Goal: Task Accomplishment & Management: Complete application form

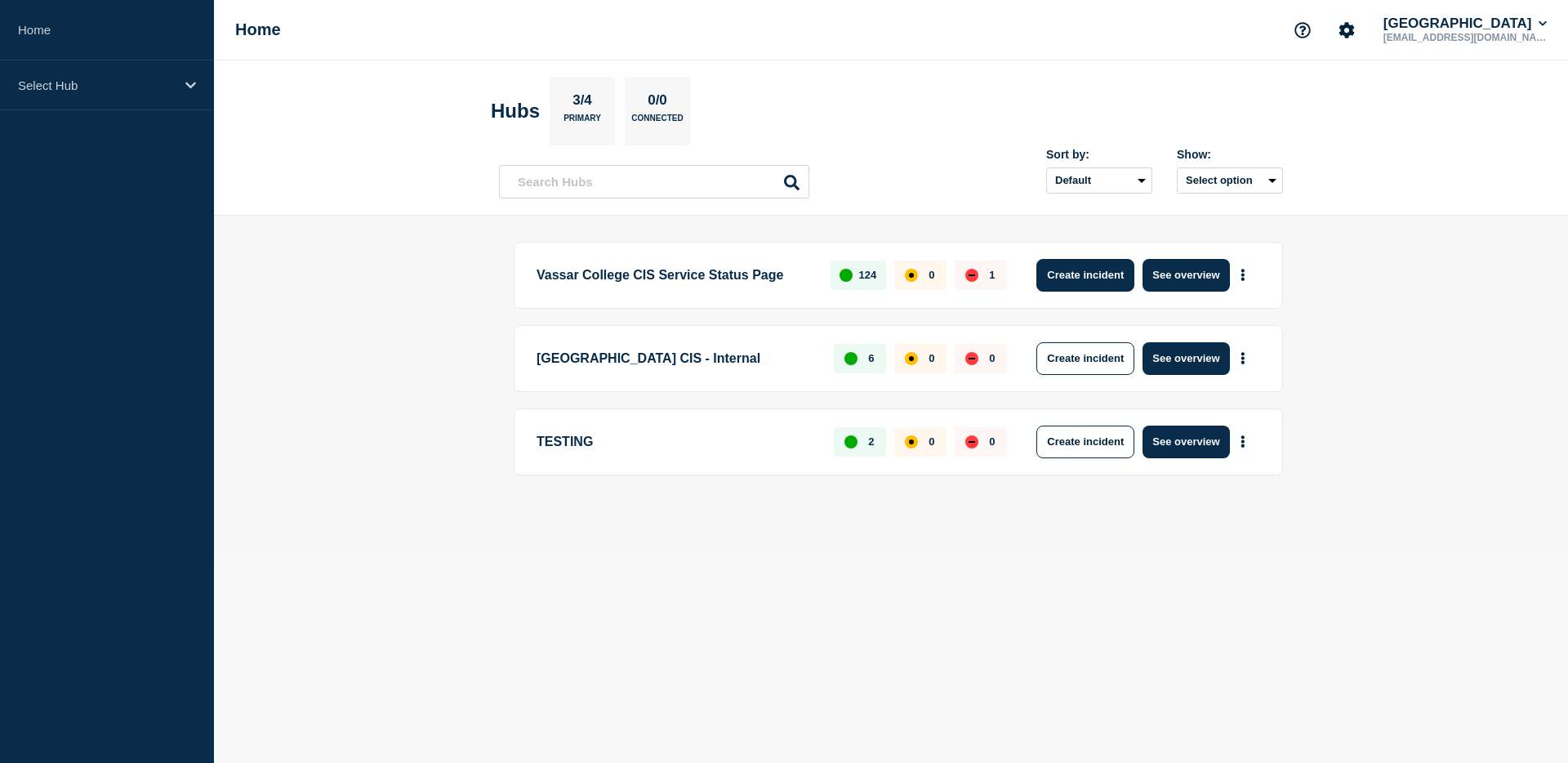
click at [1076, 282] on button "Create incident" at bounding box center [1084, 275] width 98 height 33
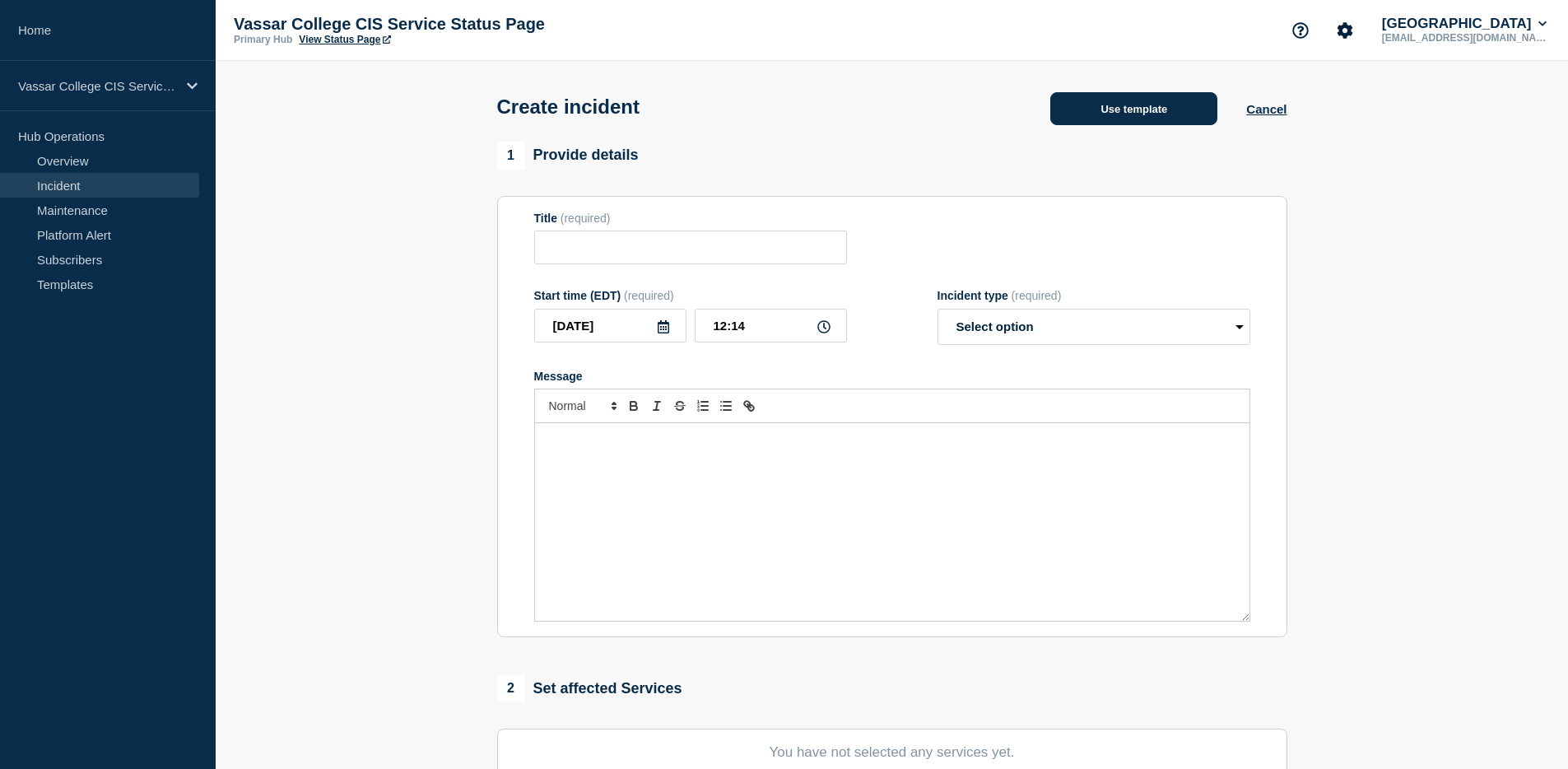
click at [1112, 123] on button "Use template" at bounding box center [1133, 108] width 167 height 33
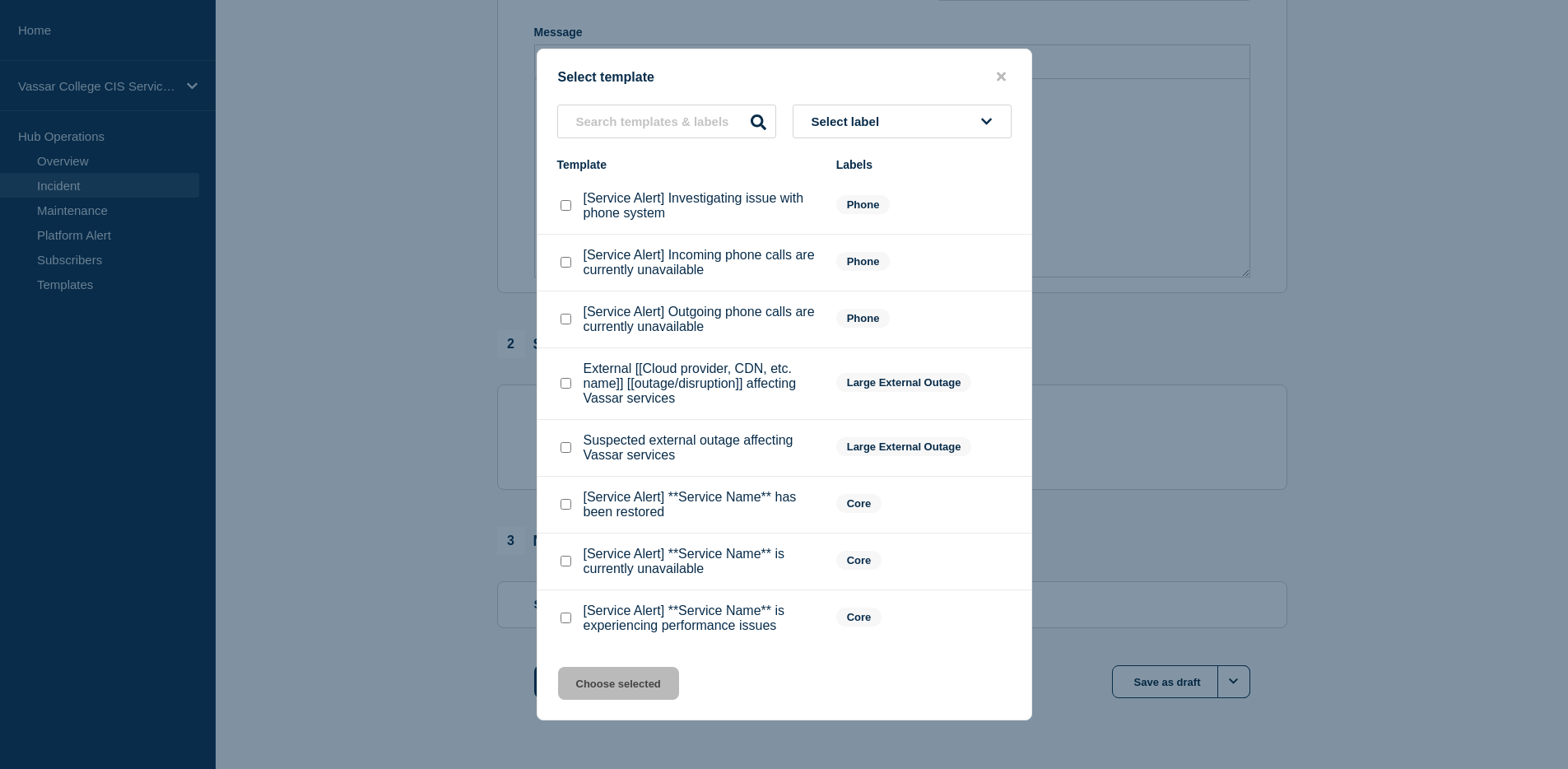
click at [561, 389] on checkbox"] "External [[Cloud provider, CDN, etc. name]] [[outage/disruption]] affecting Vas…" at bounding box center [566, 383] width 11 height 11
checkbox checkbox"] "true"
click at [587, 693] on button "Choose selected" at bounding box center [618, 683] width 121 height 33
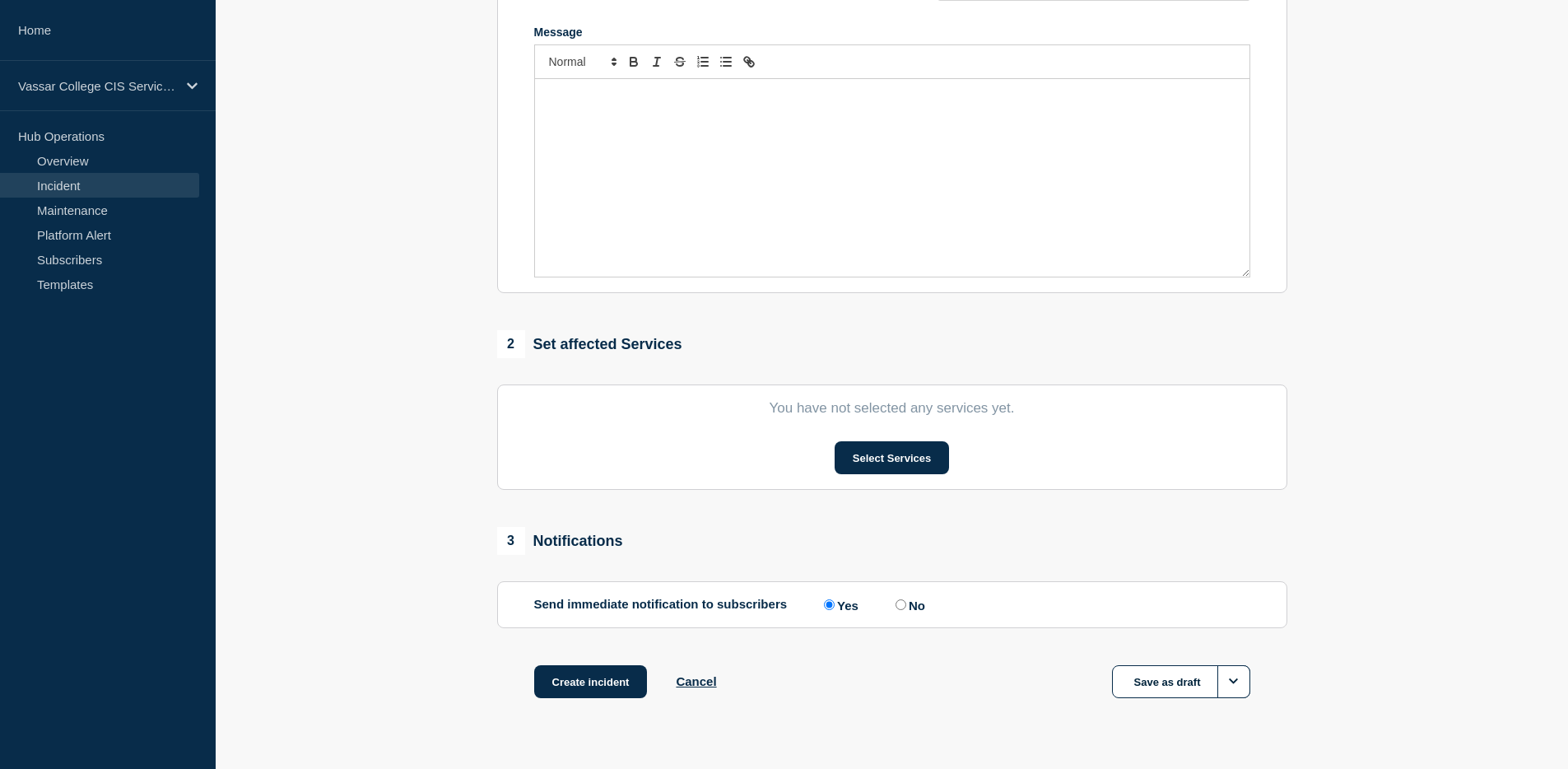
type input "External [[Cloud provider, CDN, etc. name]] [[outage/disruption]] affecting Vas…"
select select "identified"
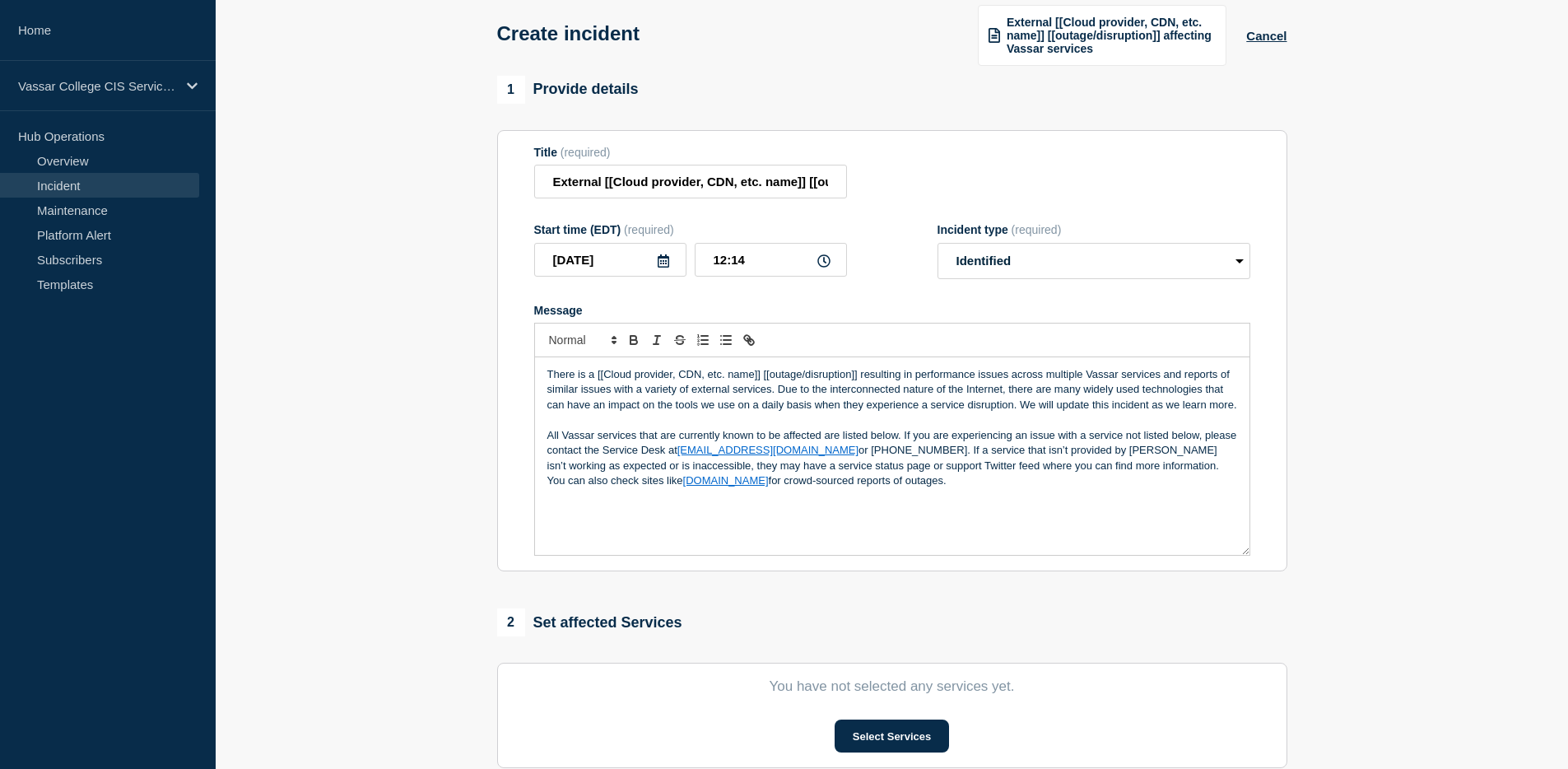
scroll to position [22, 0]
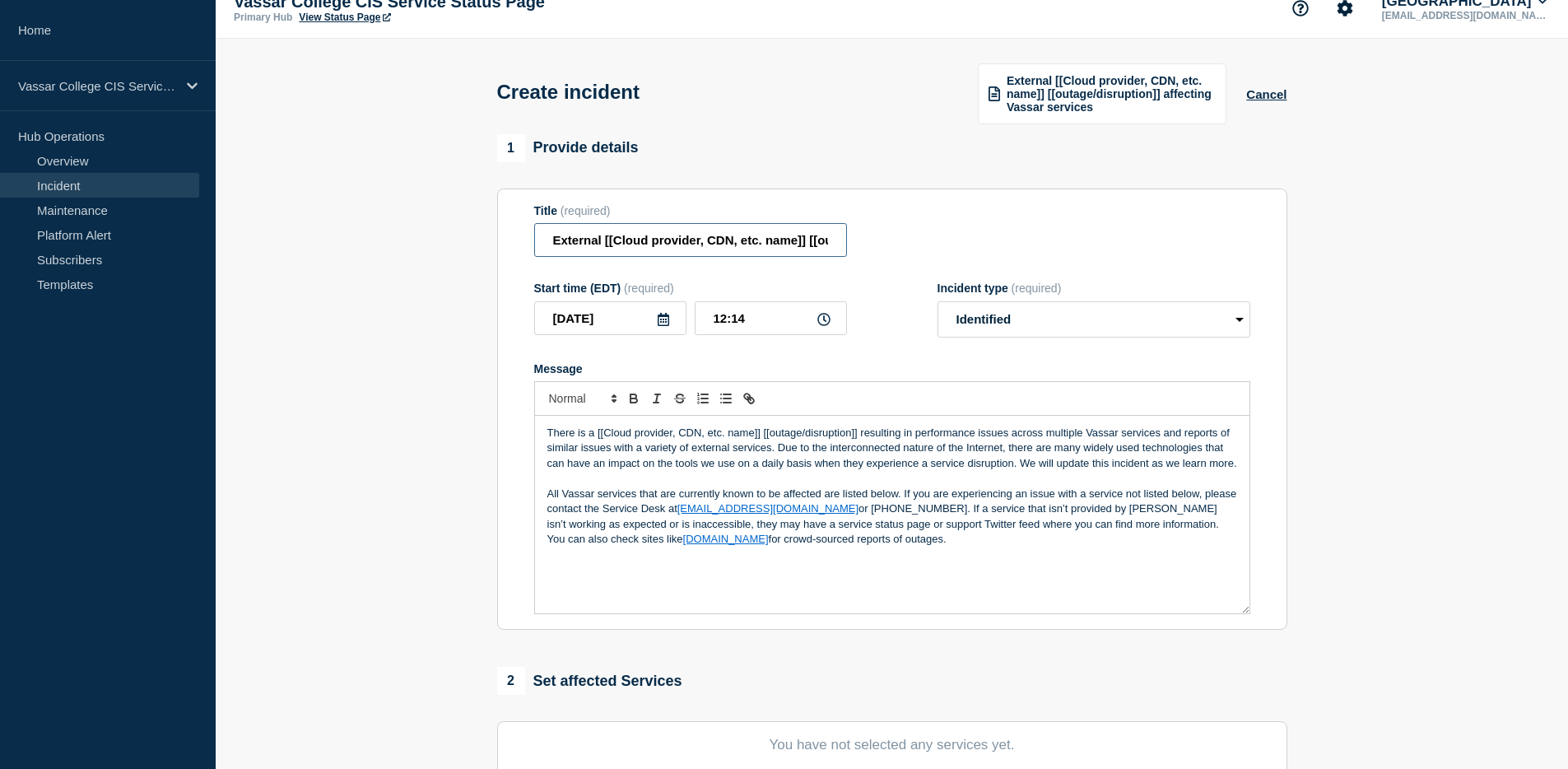
drag, startPoint x: 604, startPoint y: 250, endPoint x: 807, endPoint y: 252, distance: 203.0
click at [807, 252] on input "External [[Cloud provider, CDN, etc. name]] [[outage/disruption]] affecting Vas…" at bounding box center [691, 239] width 313 height 34
drag, startPoint x: 782, startPoint y: 250, endPoint x: 662, endPoint y: 253, distance: 120.0
click at [662, 253] on input "External eTransact [[outage/disruption]] affecting Vassar services" at bounding box center [691, 239] width 313 height 34
click at [782, 250] on input "External eTransact [[outage/disruption]] affecting Vassar services" at bounding box center [691, 239] width 313 height 34
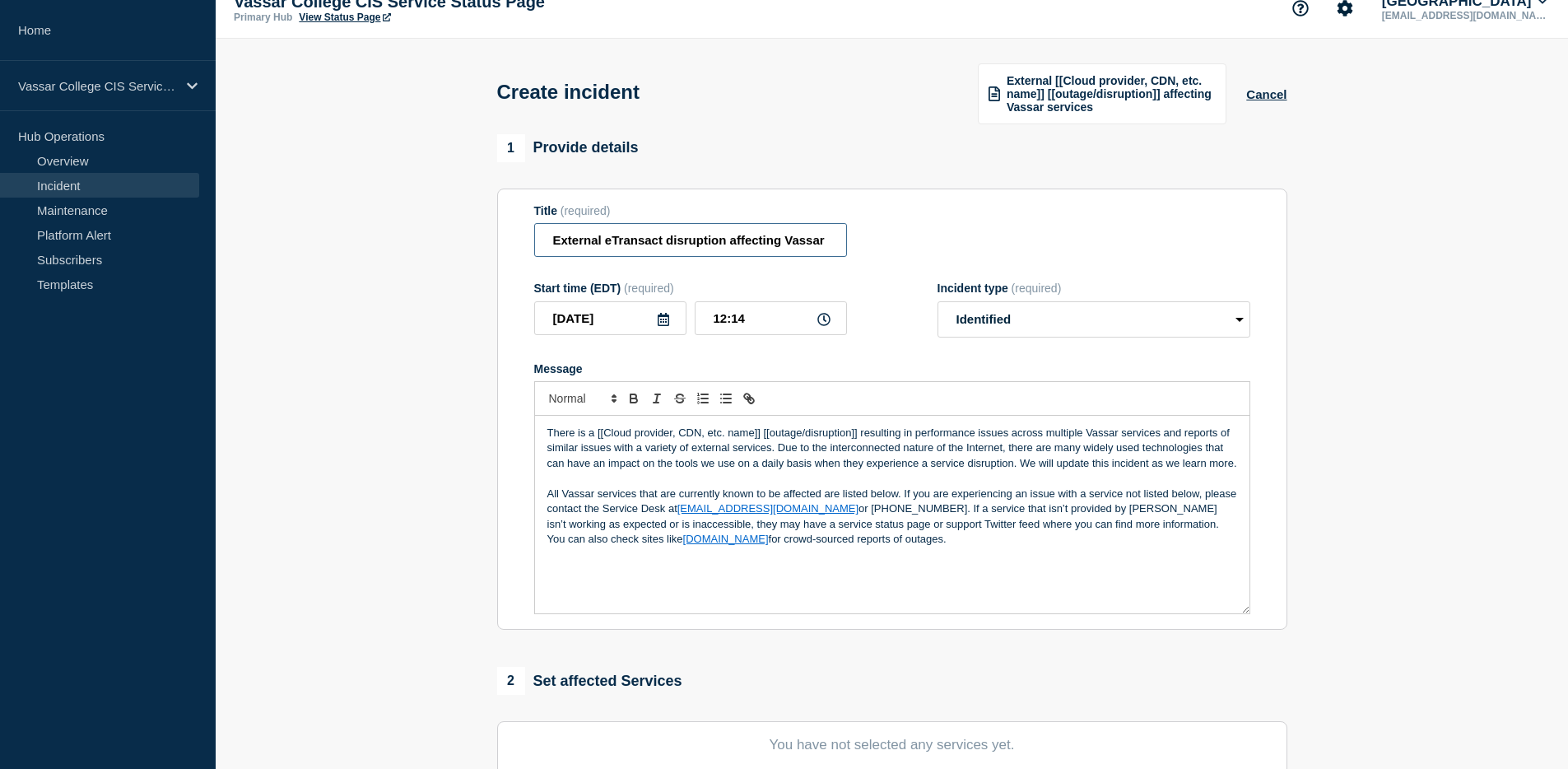
click at [551, 252] on input "External eTransact disruption affecting Vassar services" at bounding box center [691, 239] width 313 height 34
type input "External eTransact disruption affecting Vassar services"
drag, startPoint x: 761, startPoint y: 450, endPoint x: 597, endPoint y: 449, distance: 164.0
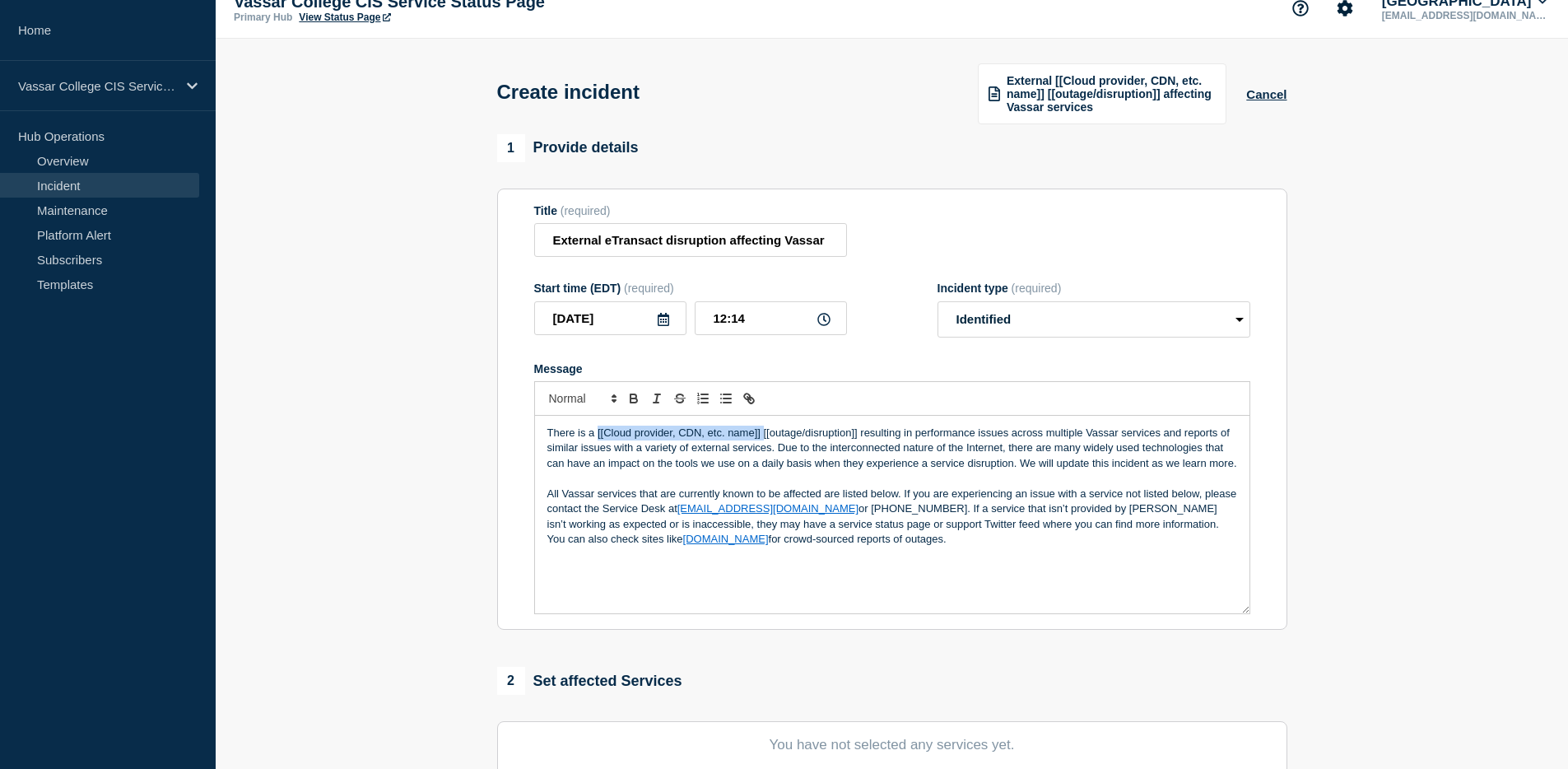
click at [597, 449] on p "There is a [[Cloud provider, CDN, etc. name]] [[outage/disruption]] resulting i…" at bounding box center [892, 449] width 690 height 45
drag, startPoint x: 720, startPoint y: 250, endPoint x: 560, endPoint y: 247, distance: 160.0
click at [546, 245] on input "External eTransact disruption affecting Vassar services" at bounding box center [691, 239] width 313 height 34
drag, startPoint x: 691, startPoint y: 452, endPoint x: 596, endPoint y: 452, distance: 95.0
click at [596, 452] on p "There is a e[[outage/disruption]] resulting in performance issues across multip…" at bounding box center [892, 449] width 690 height 45
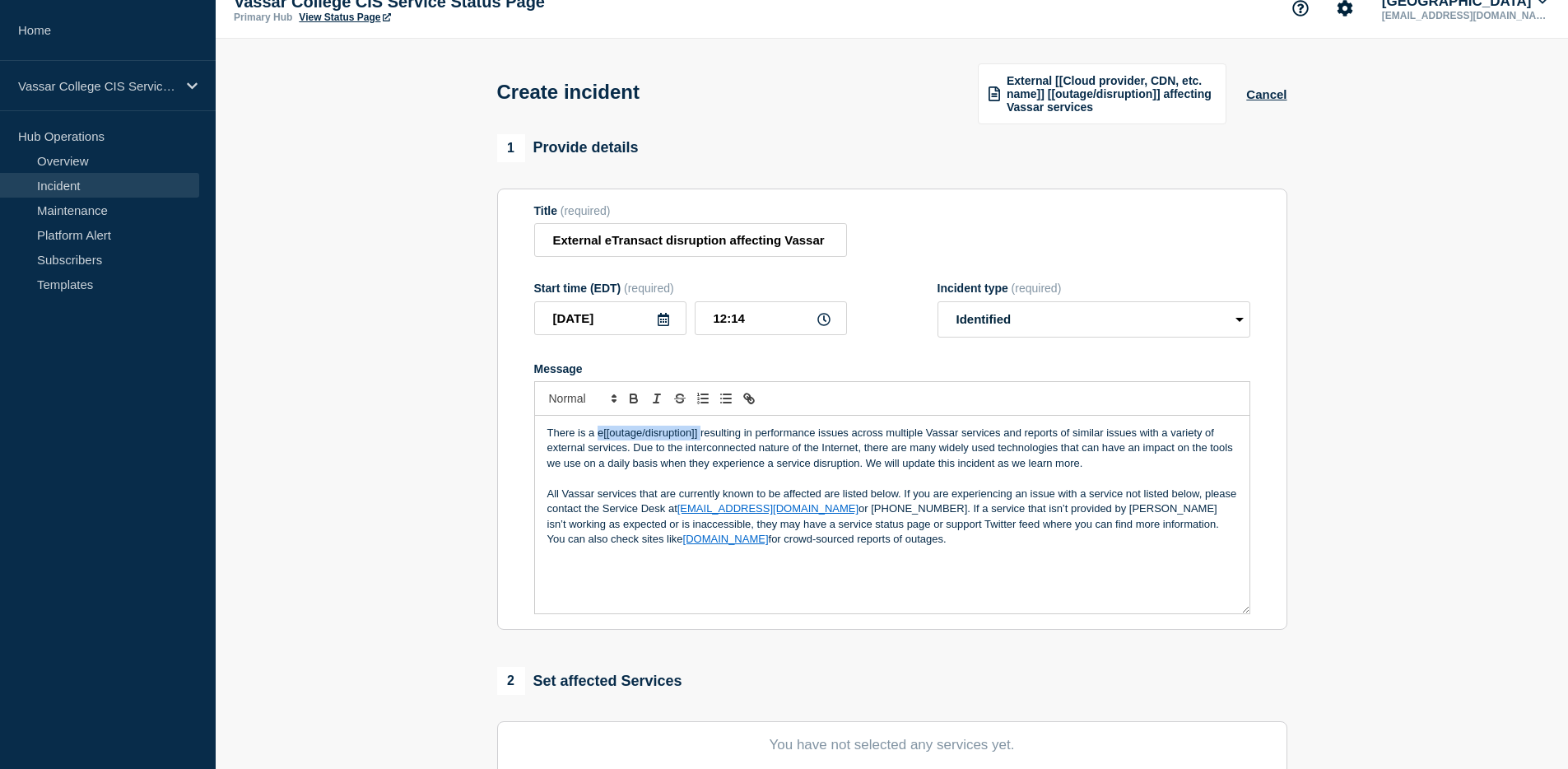
paste div "Message"
click at [599, 452] on p "There is a External eTransact disruptionresulting in performance issues across …" at bounding box center [892, 449] width 690 height 45
drag, startPoint x: 744, startPoint y: 452, endPoint x: 760, endPoint y: 454, distance: 16.1
click at [744, 452] on p "There is an external eTransact disruptionresulting in performance issues across…" at bounding box center [892, 449] width 690 height 45
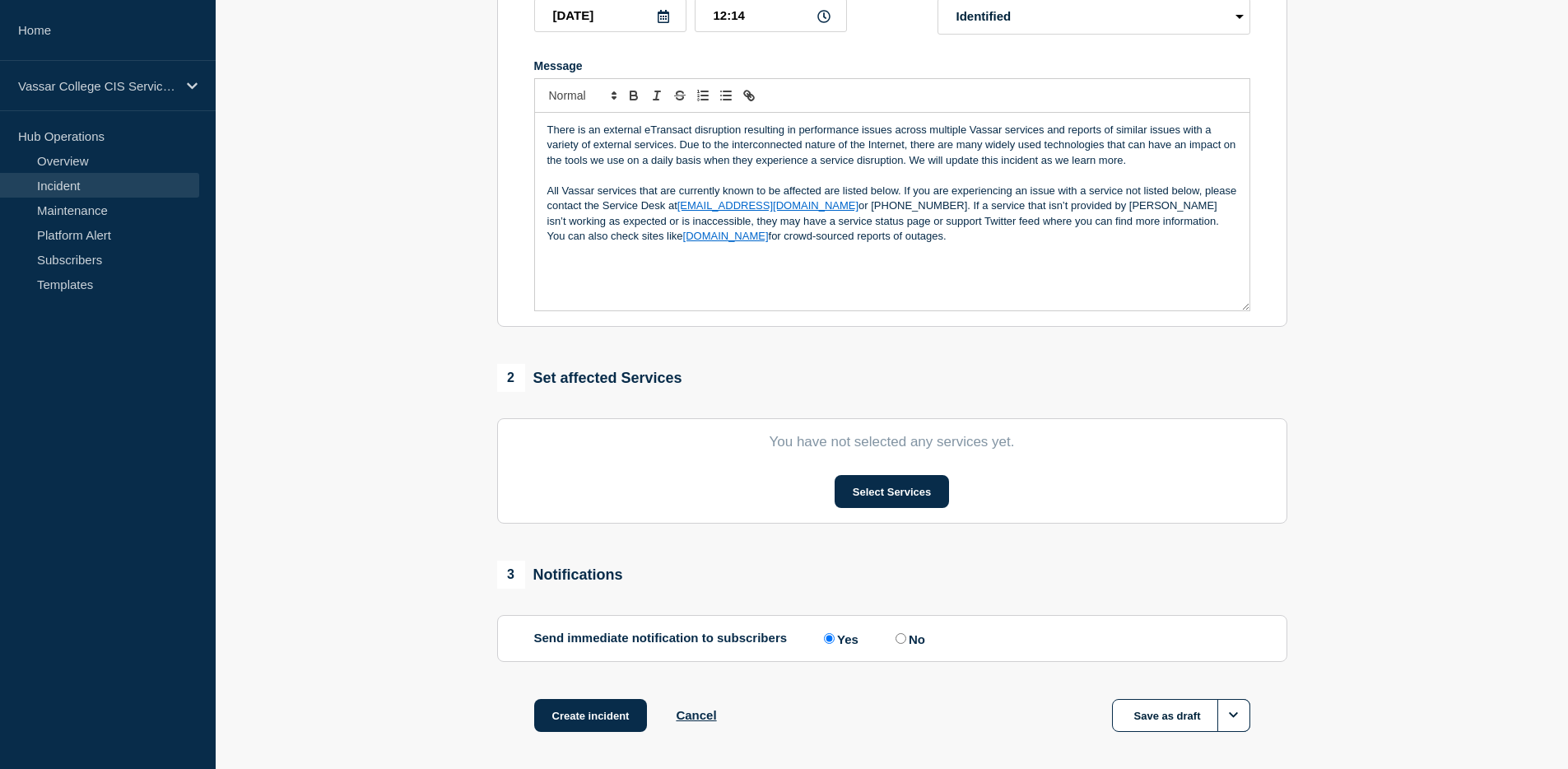
scroll to position [417, 0]
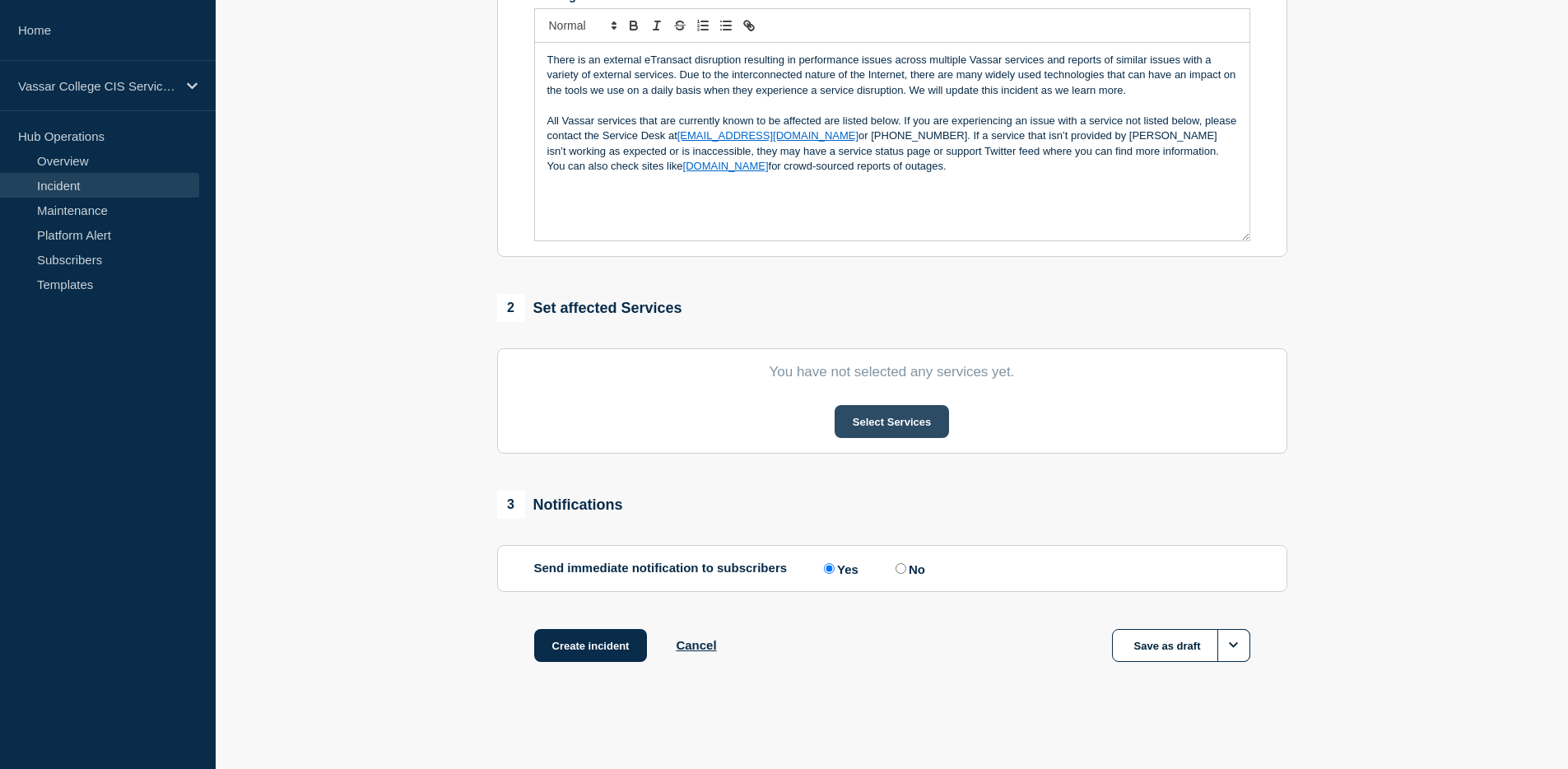
click at [836, 422] on button "Select Services" at bounding box center [891, 422] width 114 height 33
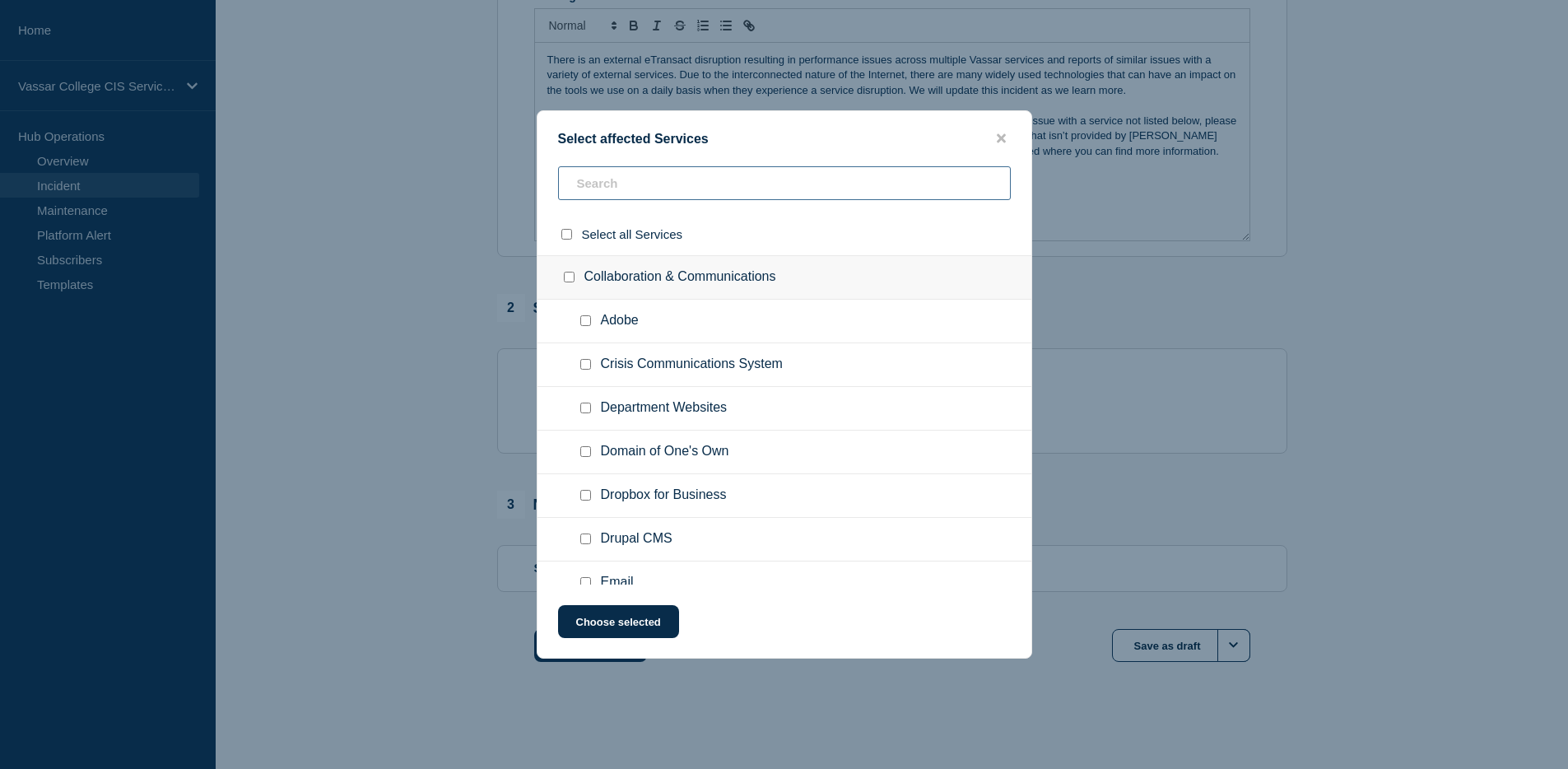
click at [719, 186] on input "text" at bounding box center [784, 183] width 452 height 34
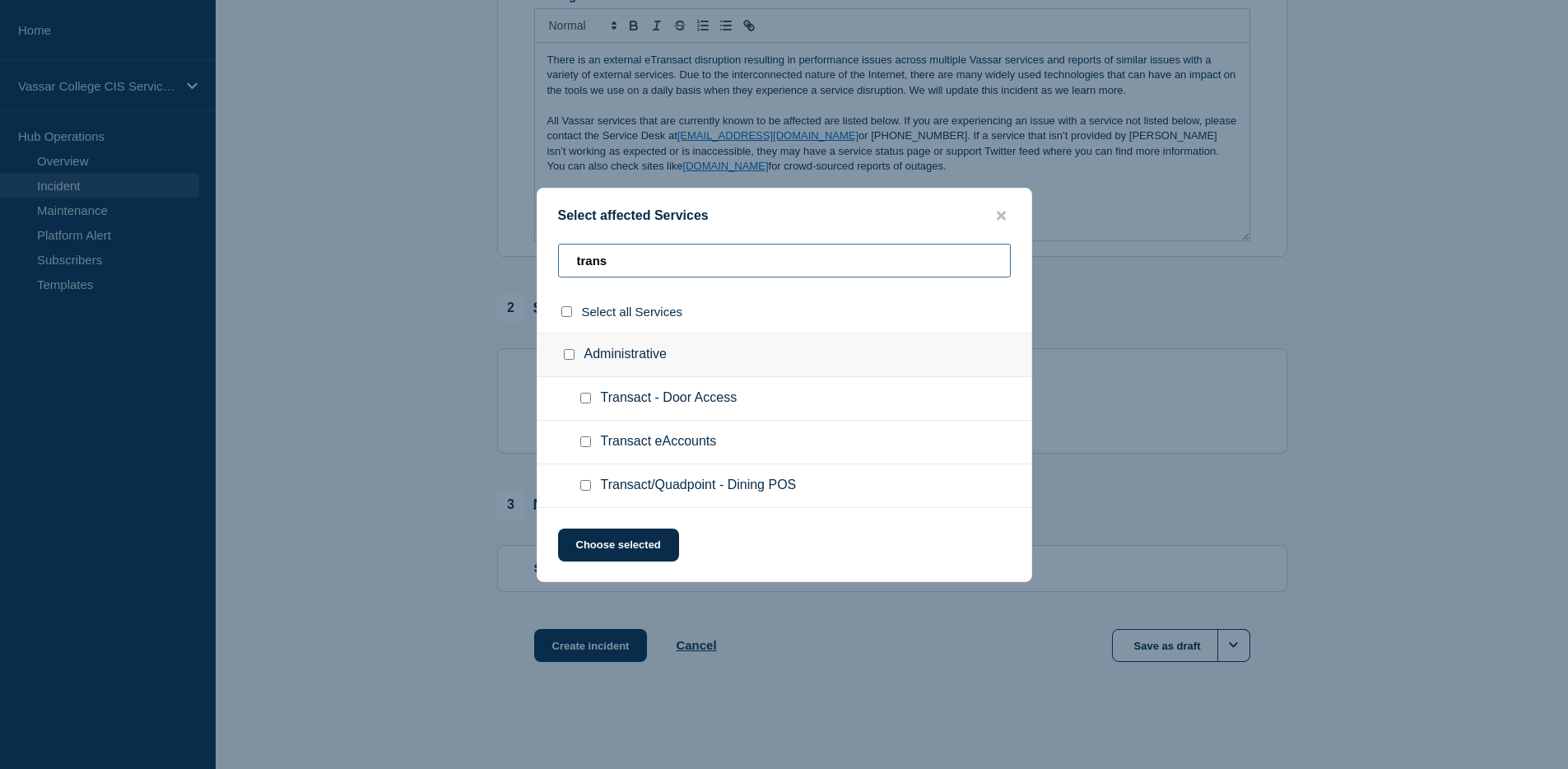
type input "trans"
click at [587, 447] on input "Transact eAccounts checkbox" at bounding box center [585, 442] width 11 height 11
checkbox input "true"
click at [617, 551] on button "Choose selected" at bounding box center [618, 545] width 121 height 33
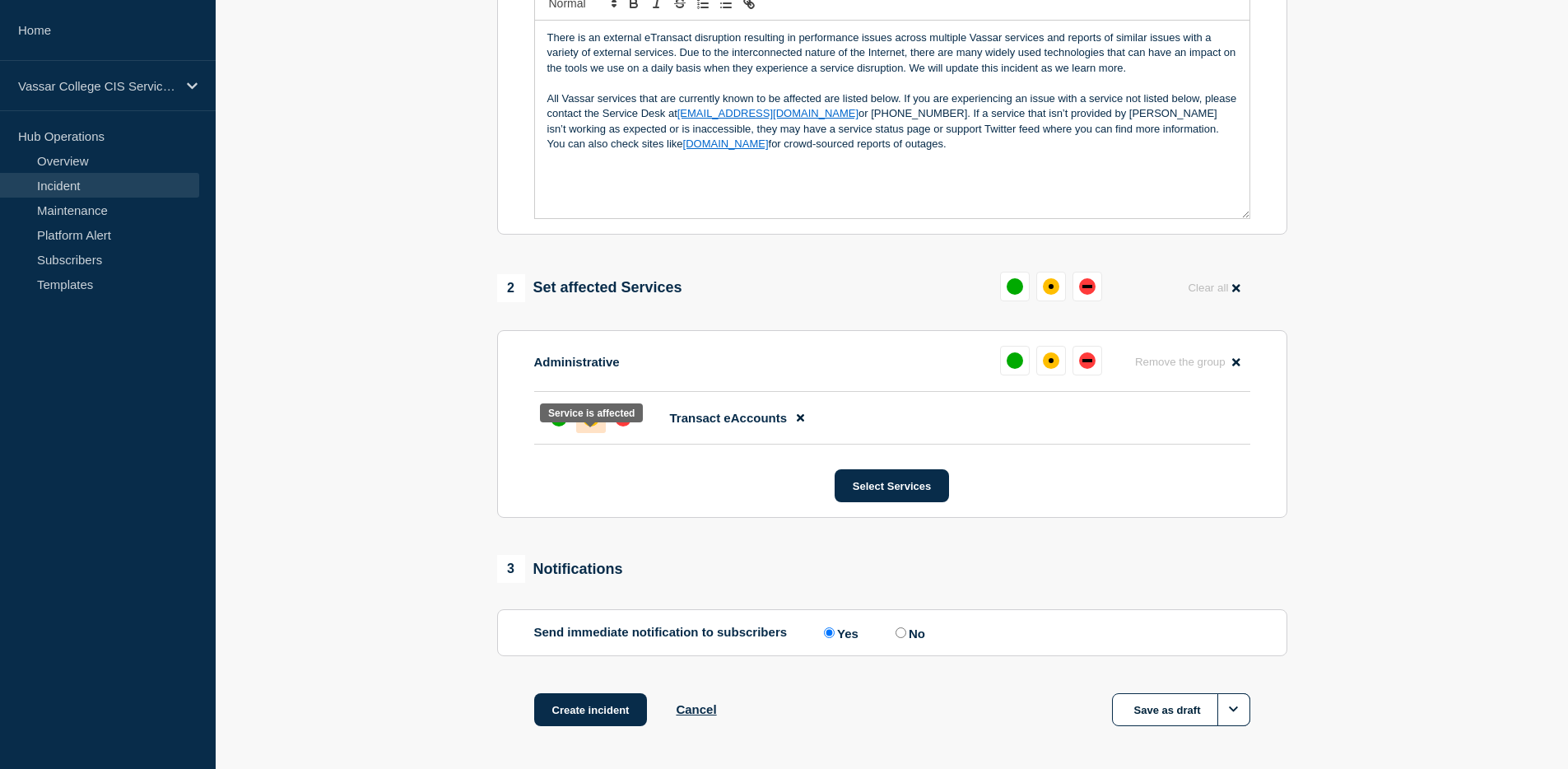
click at [584, 426] on div "affected" at bounding box center [591, 418] width 17 height 17
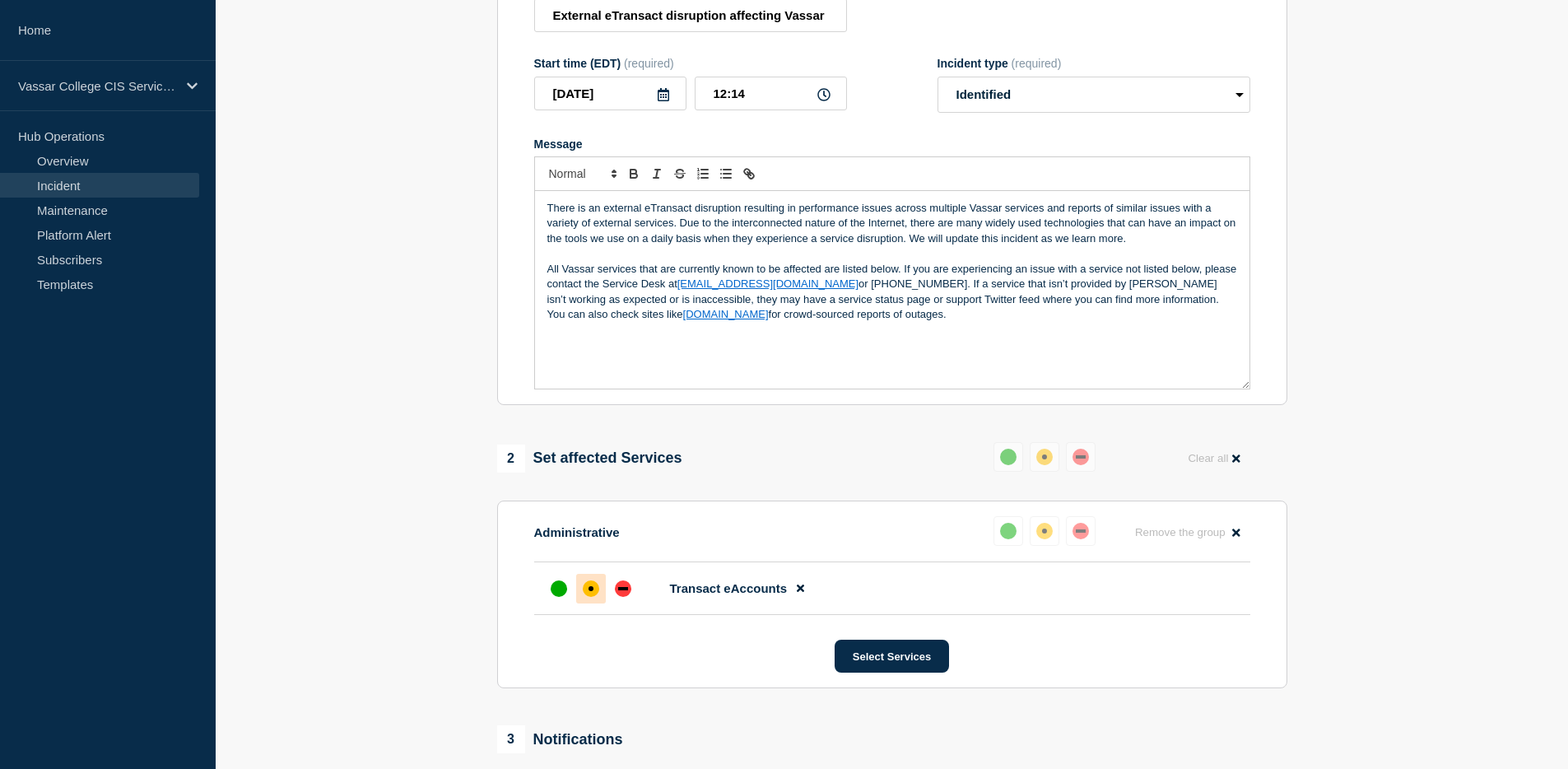
scroll to position [233, 0]
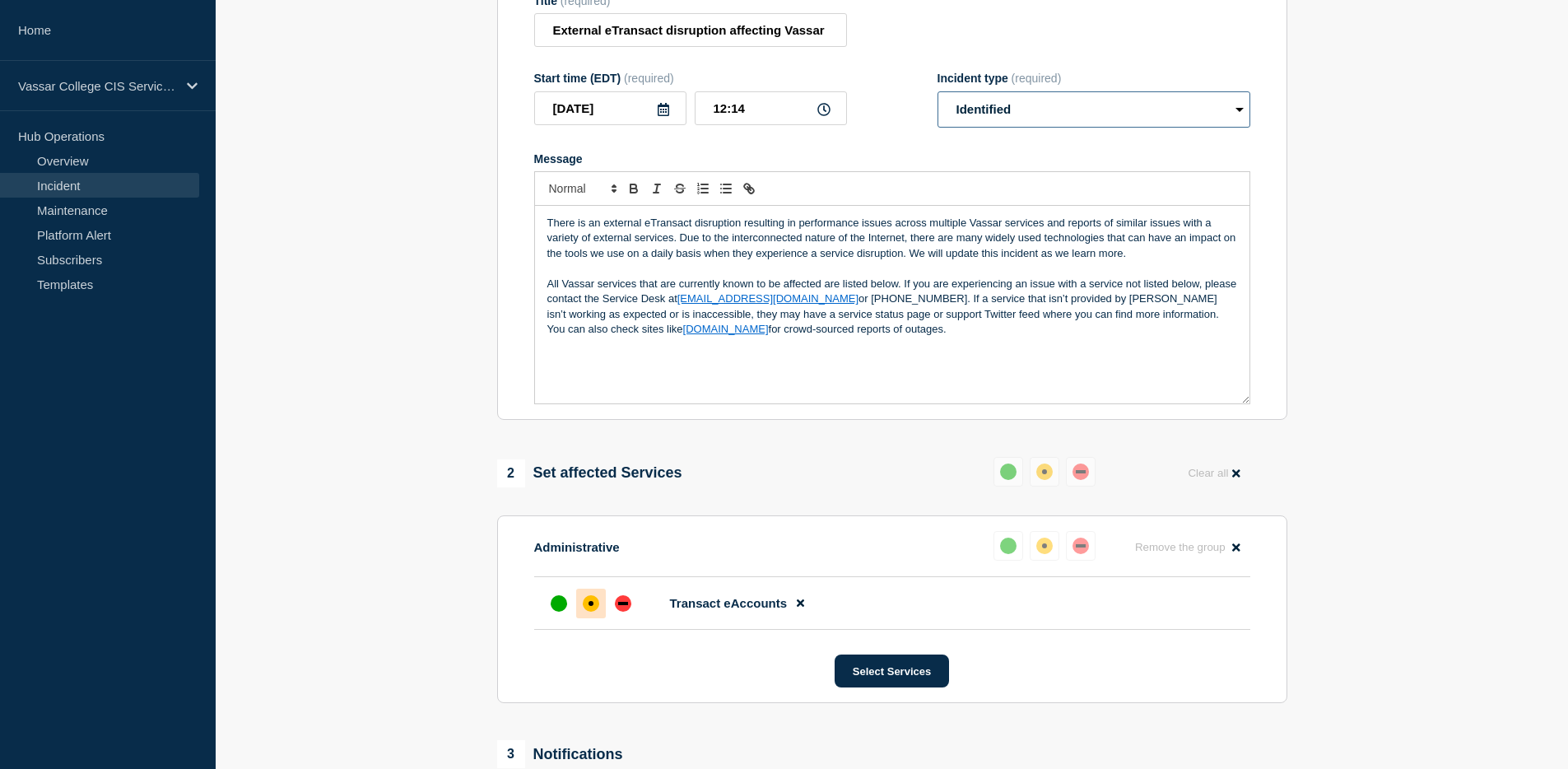
click at [1106, 123] on select "Select option Investigating Identified Monitoring" at bounding box center [1094, 109] width 313 height 36
click at [938, 106] on select "Select option Investigating Identified Monitoring" at bounding box center [1094, 109] width 313 height 36
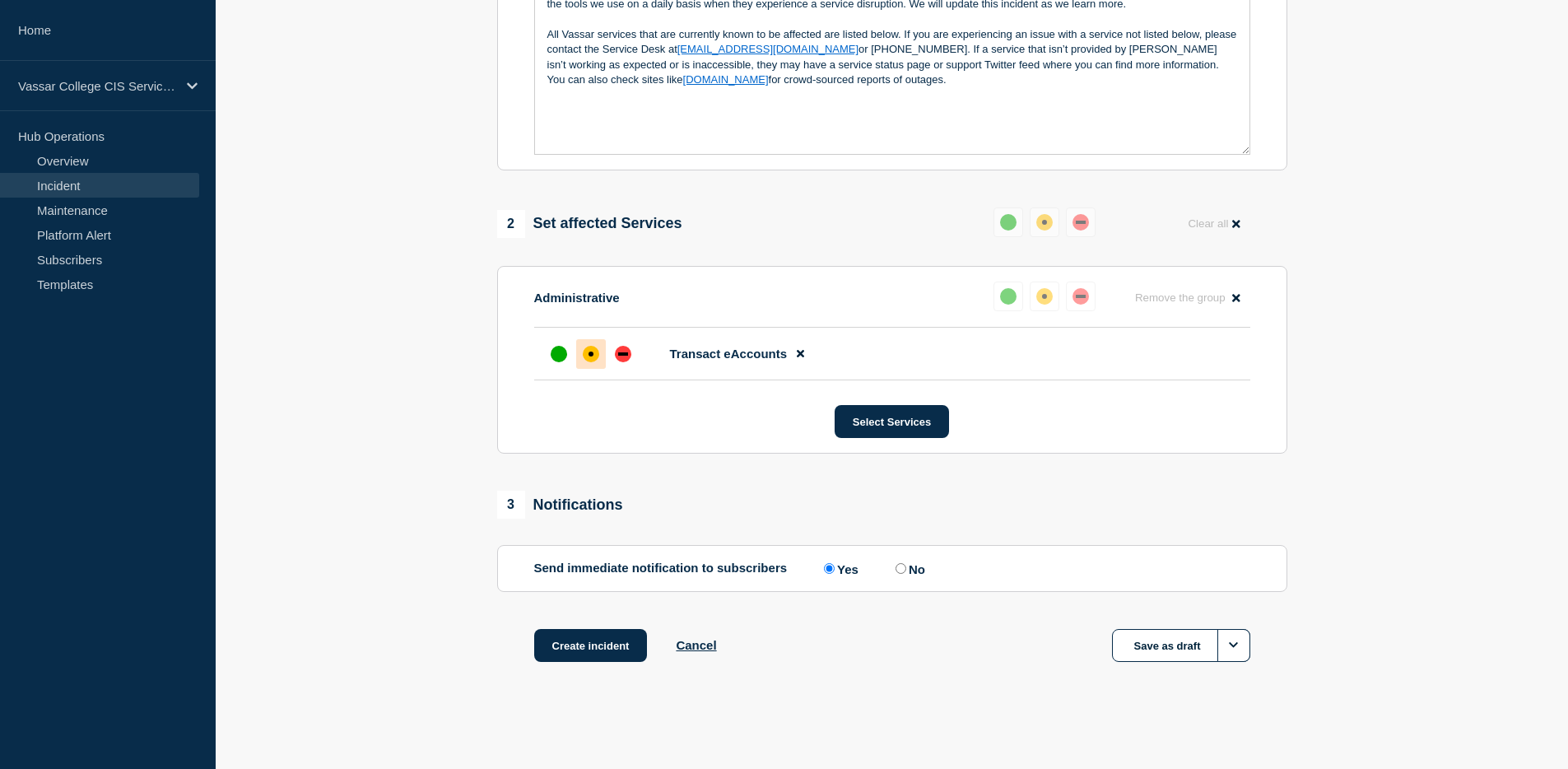
scroll to position [490, 0]
click at [585, 662] on button "Create incident" at bounding box center [591, 646] width 113 height 33
